Goal: Task Accomplishment & Management: Manage account settings

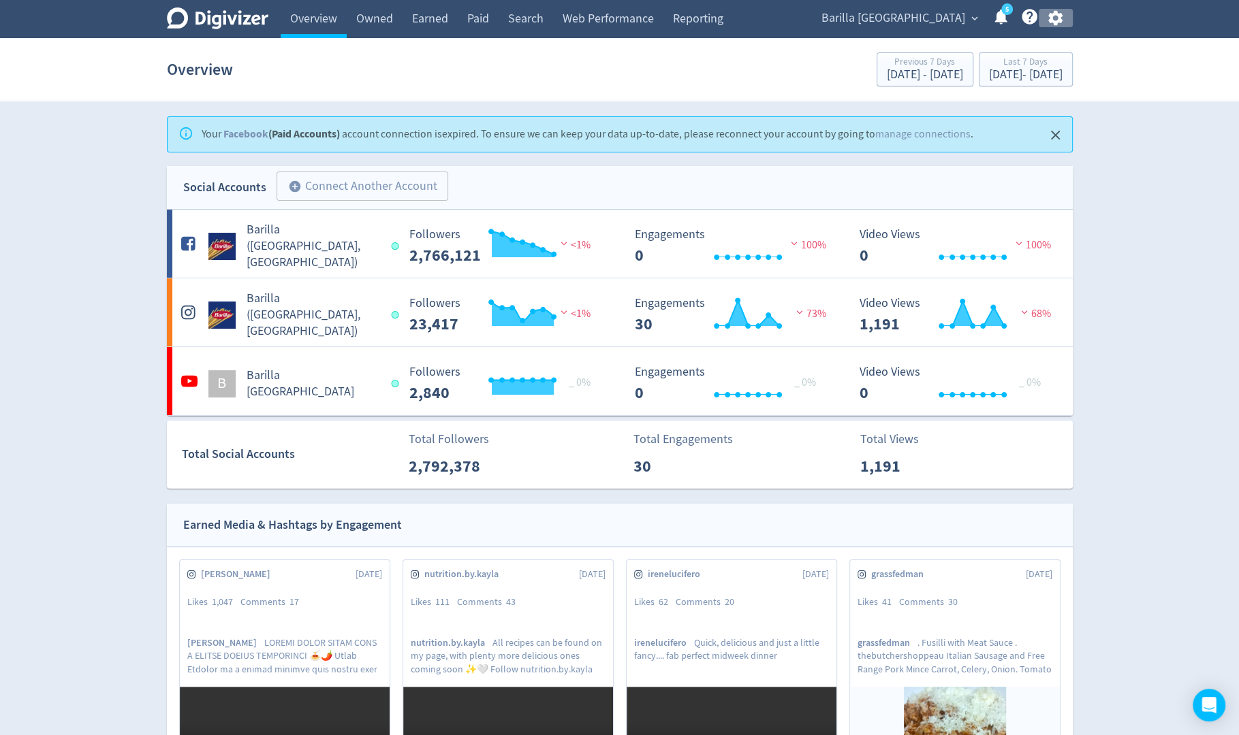
click at [1059, 22] on icon "button" at bounding box center [1055, 18] width 14 height 15
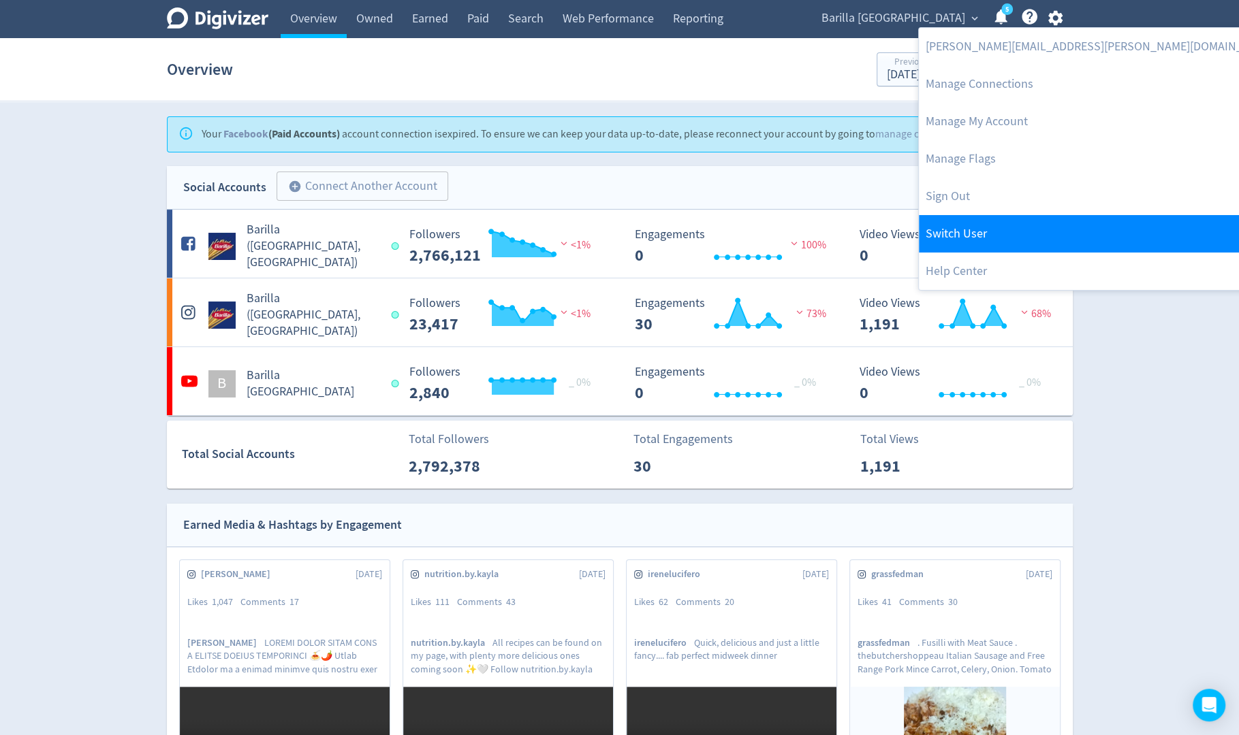
click at [978, 223] on link "Switch User" at bounding box center [1101, 233] width 364 height 37
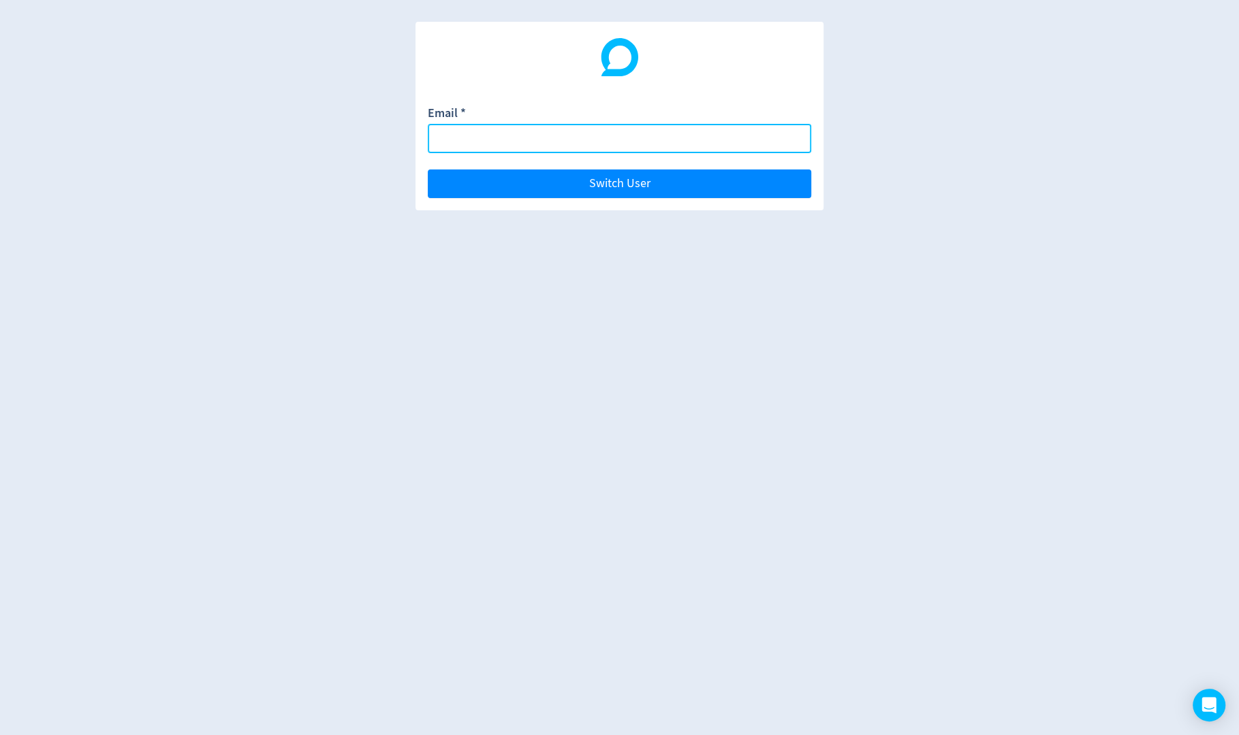
click at [793, 138] on body "Email * Switch User" at bounding box center [619, 367] width 1239 height 735
paste input "[EMAIL_ADDRESS][DOMAIN_NAME]"
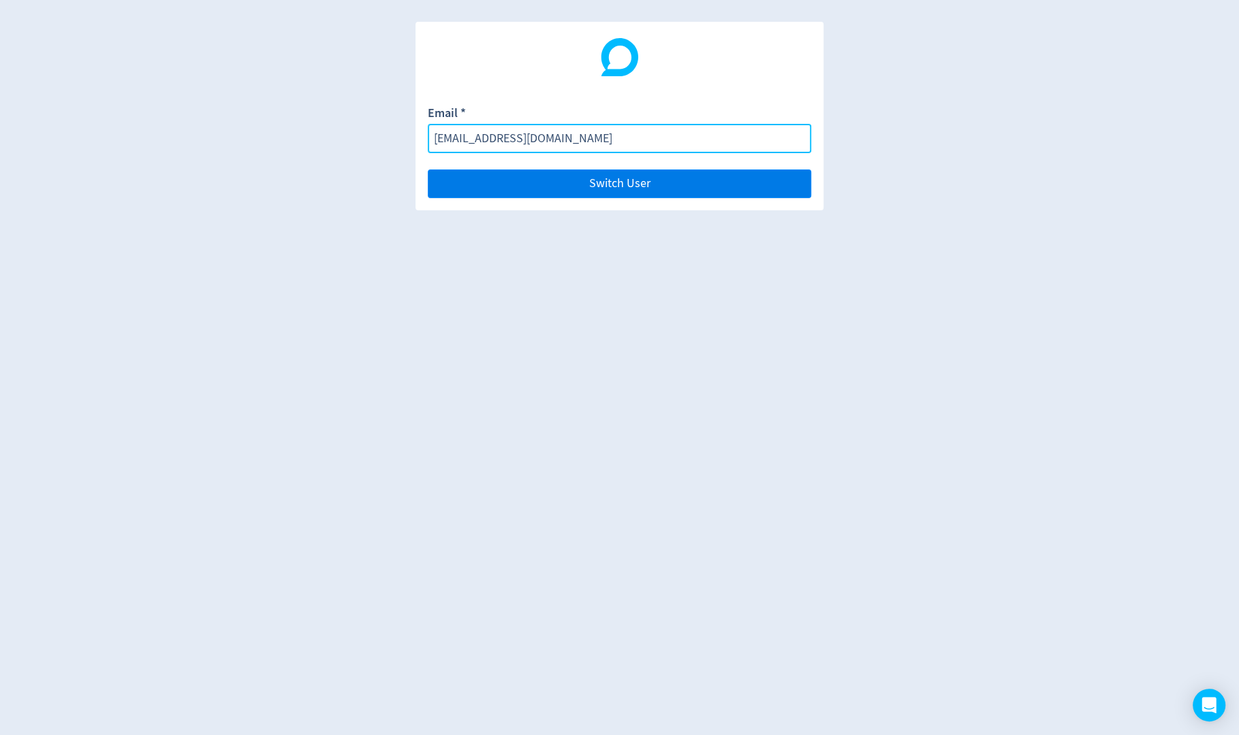
type input "[EMAIL_ADDRESS][DOMAIN_NAME]"
click at [790, 177] on button "Switch User" at bounding box center [619, 184] width 383 height 29
